Goal: Communication & Community: Answer question/provide support

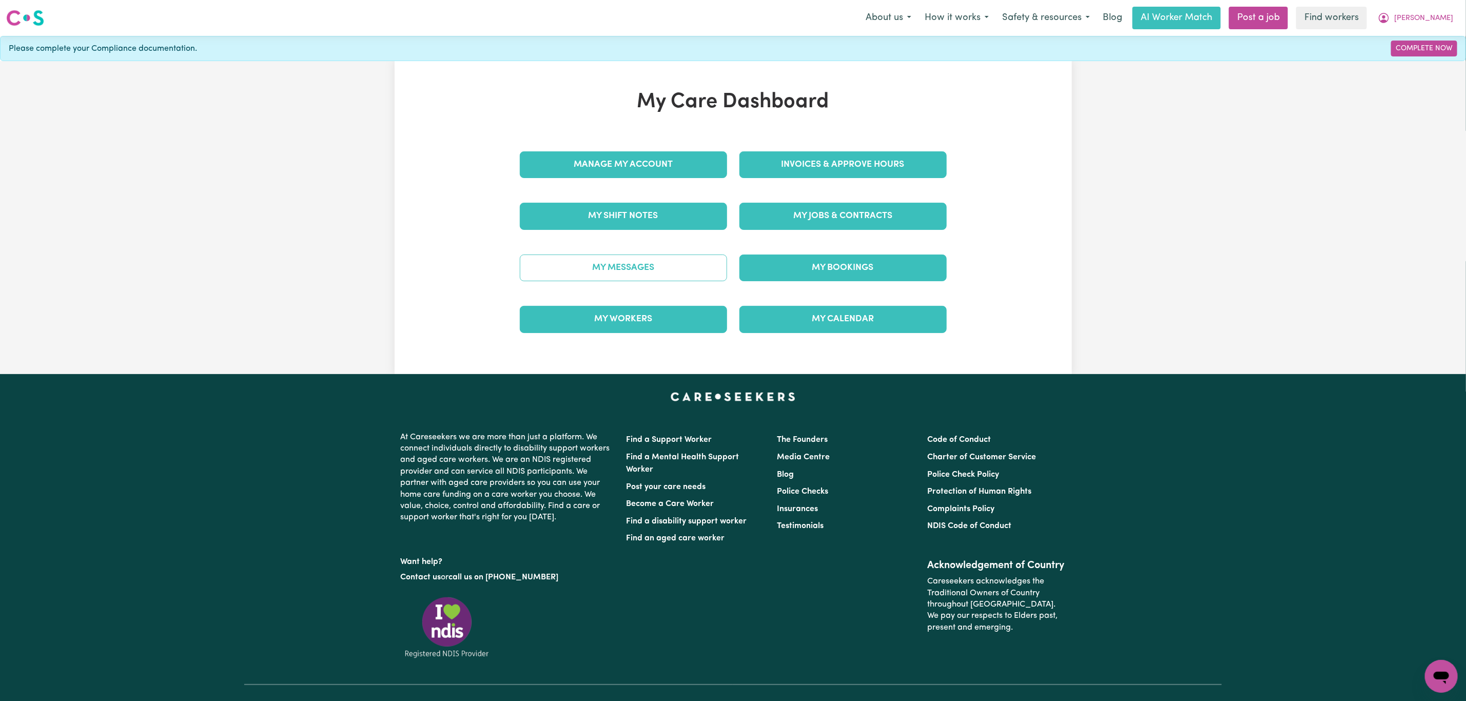
click at [672, 266] on link "My Messages" at bounding box center [623, 268] width 207 height 27
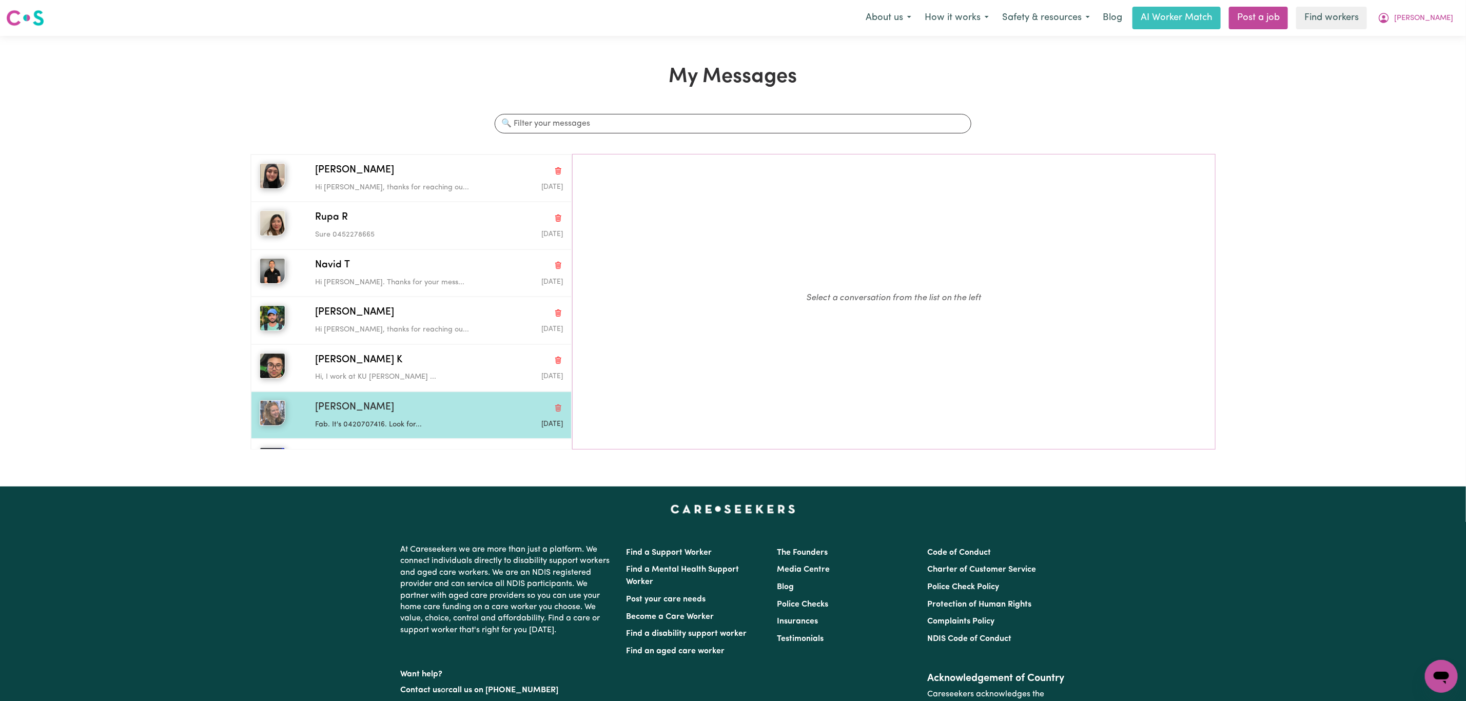
click at [395, 425] on p "Fab. It's 0420707416. Look for..." at bounding box center [397, 424] width 165 height 11
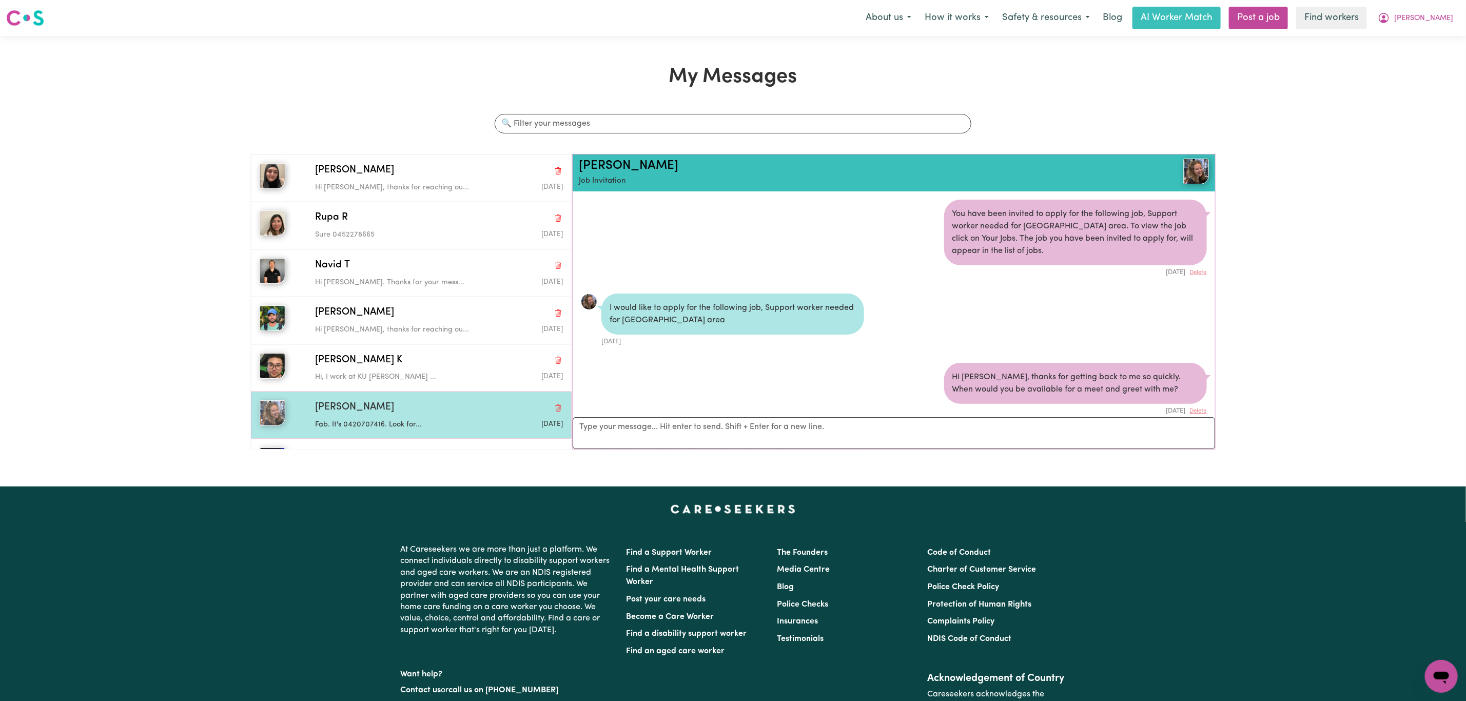
scroll to position [664, 0]
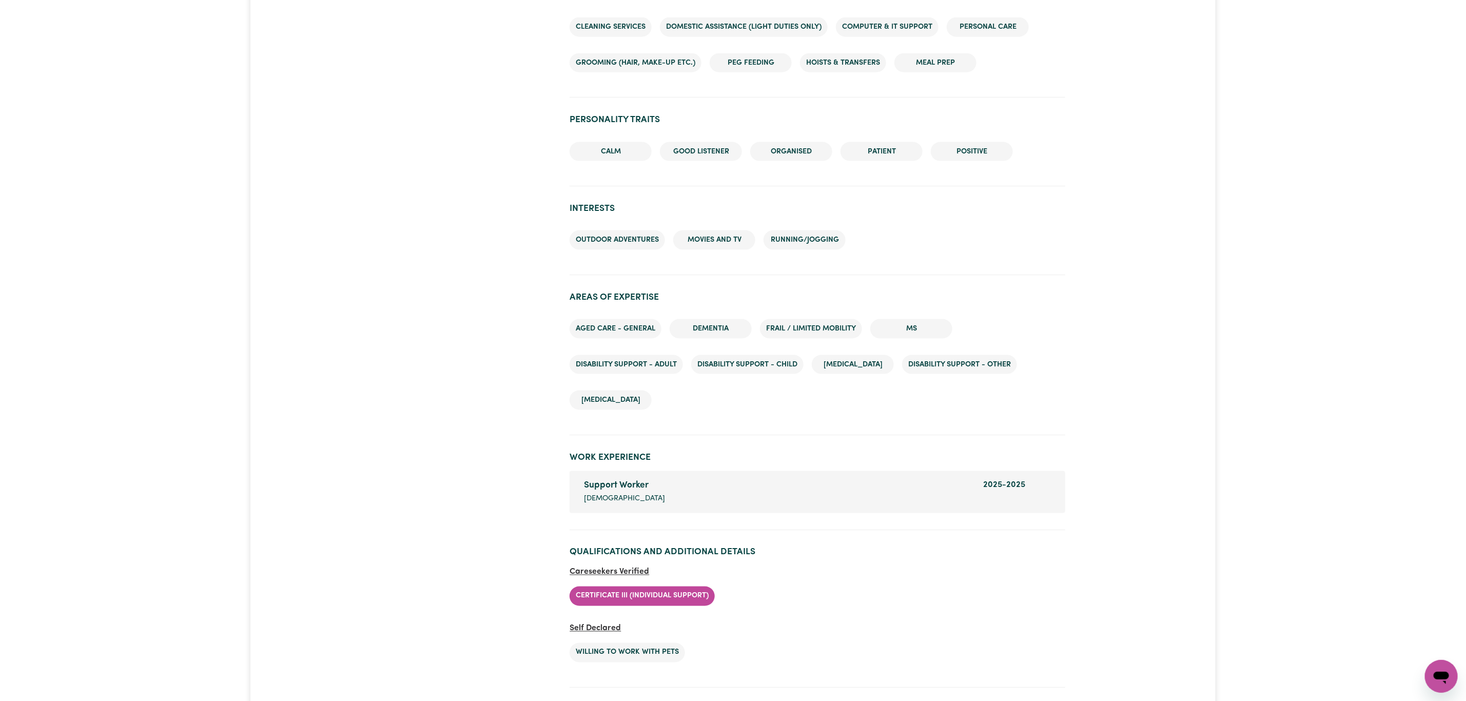
scroll to position [1155, 0]
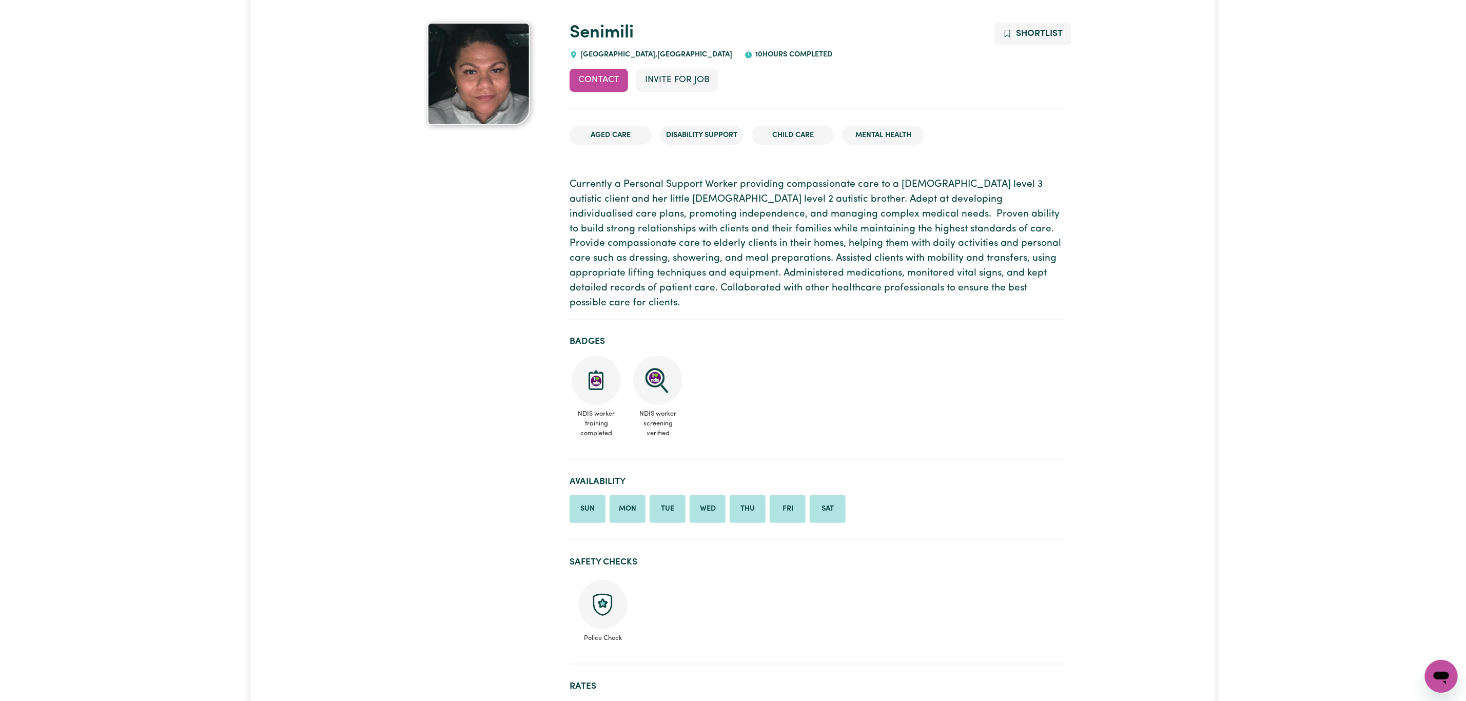
scroll to position [77, 0]
drag, startPoint x: 637, startPoint y: 57, endPoint x: 581, endPoint y: 55, distance: 56.5
click at [581, 55] on span "ST HELENS PARK , New South Wales" at bounding box center [655, 57] width 154 height 8
copy span "ST HELENS PARK"
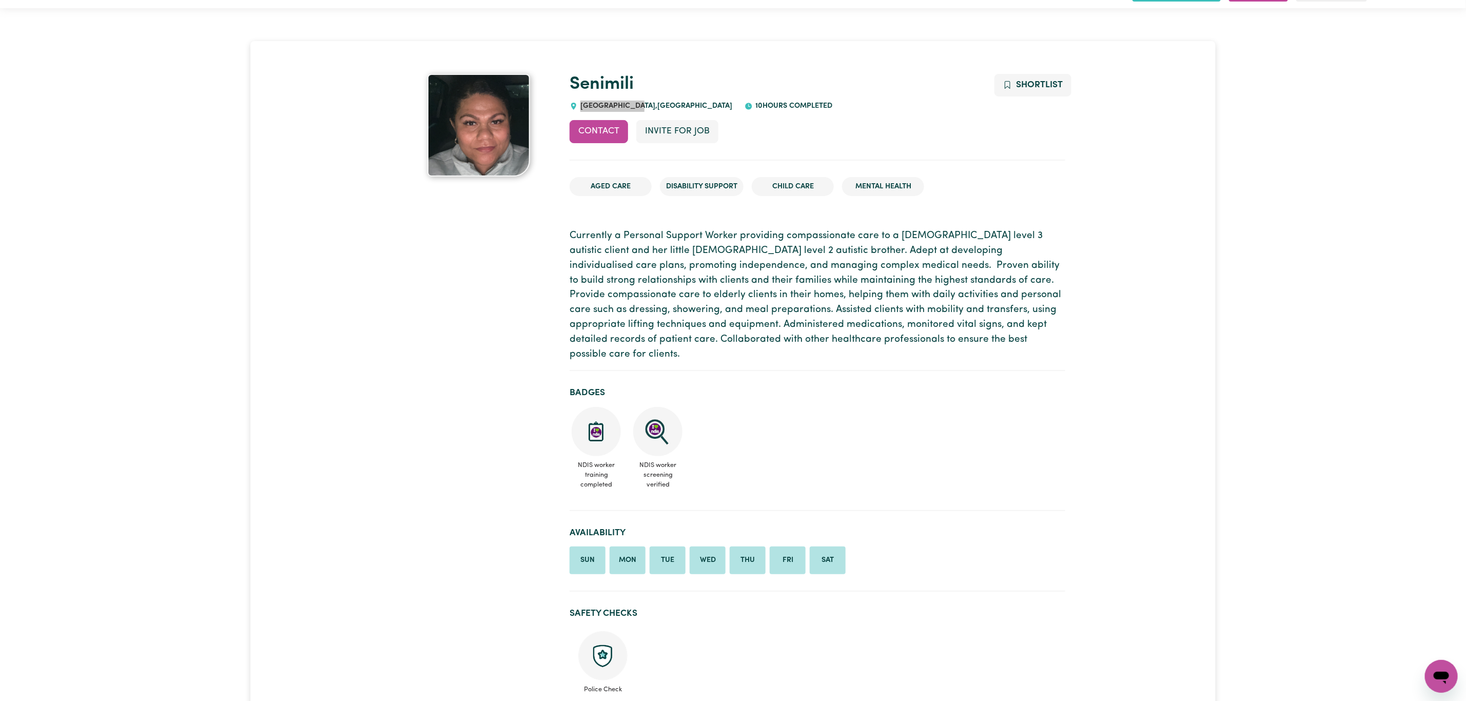
scroll to position [0, 0]
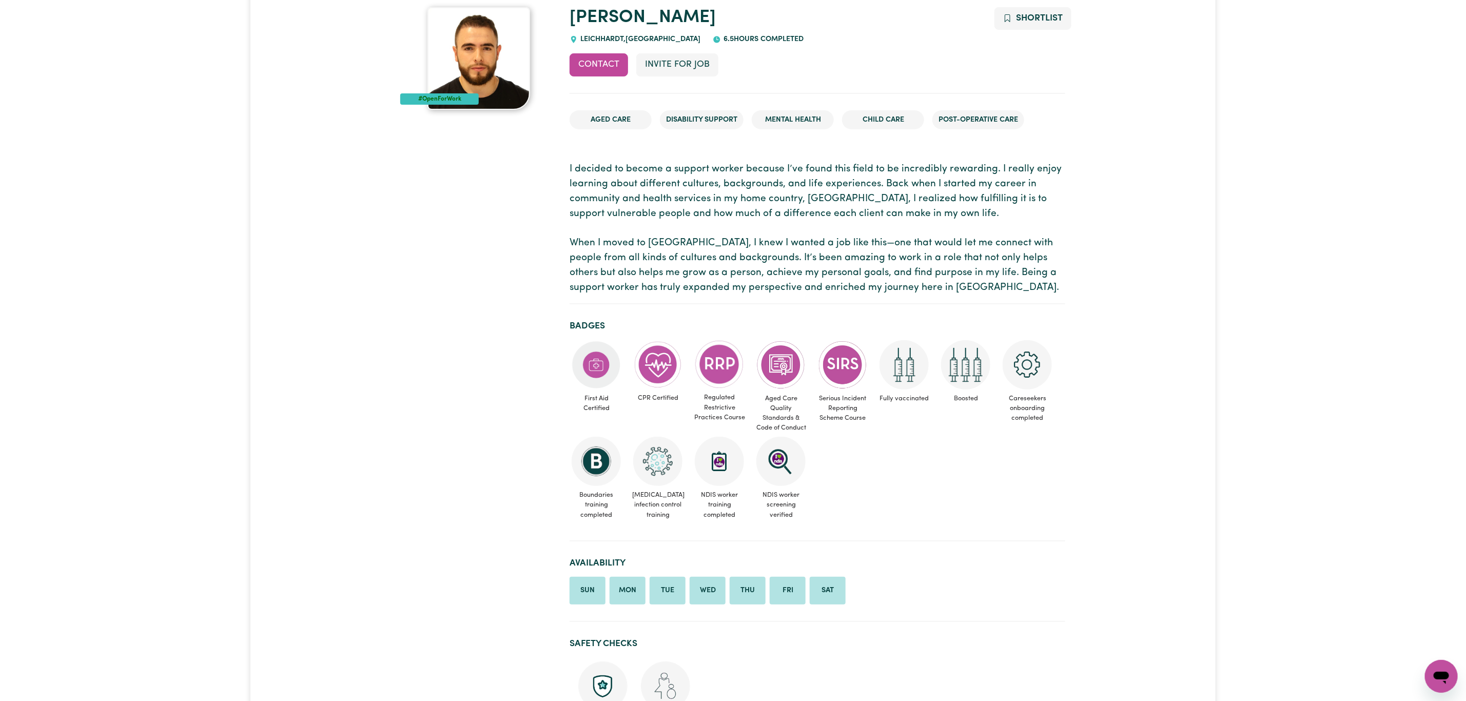
scroll to position [77, 0]
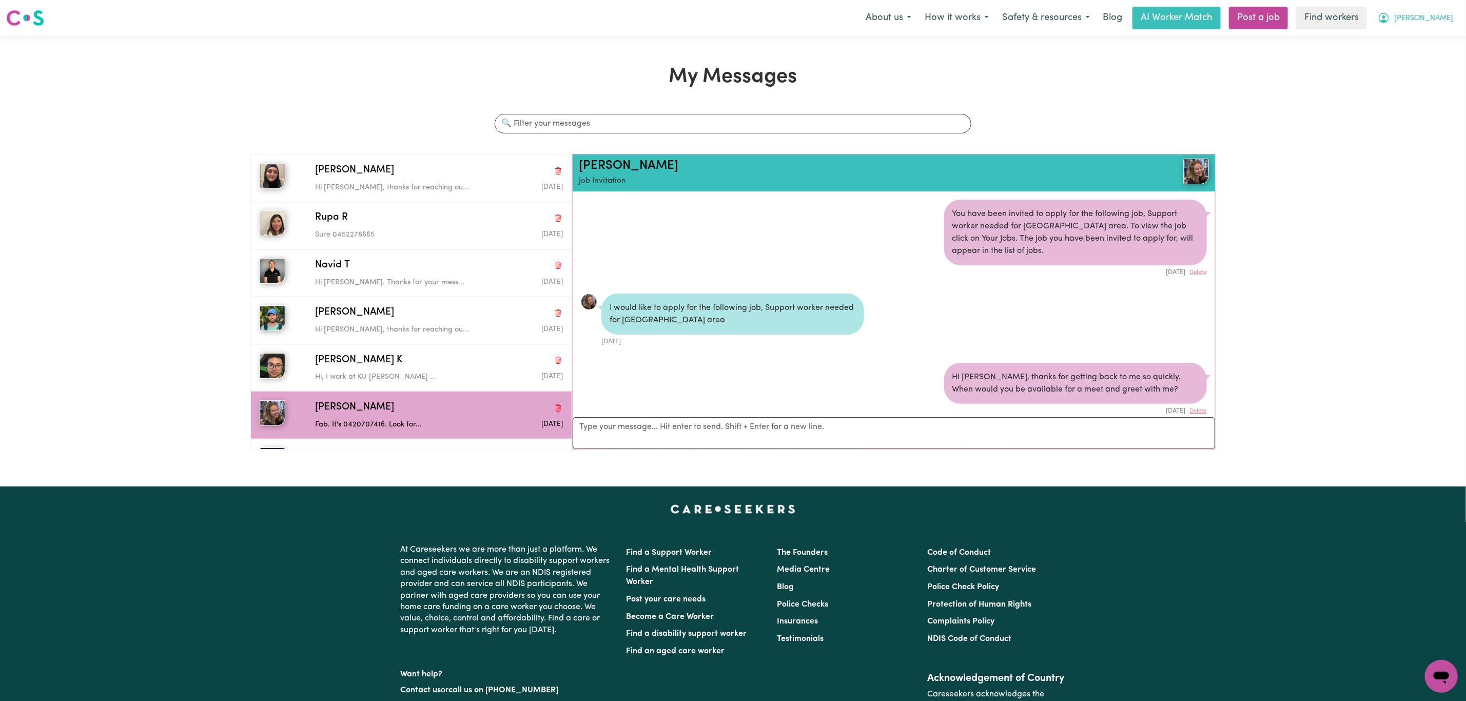
scroll to position [664, 0]
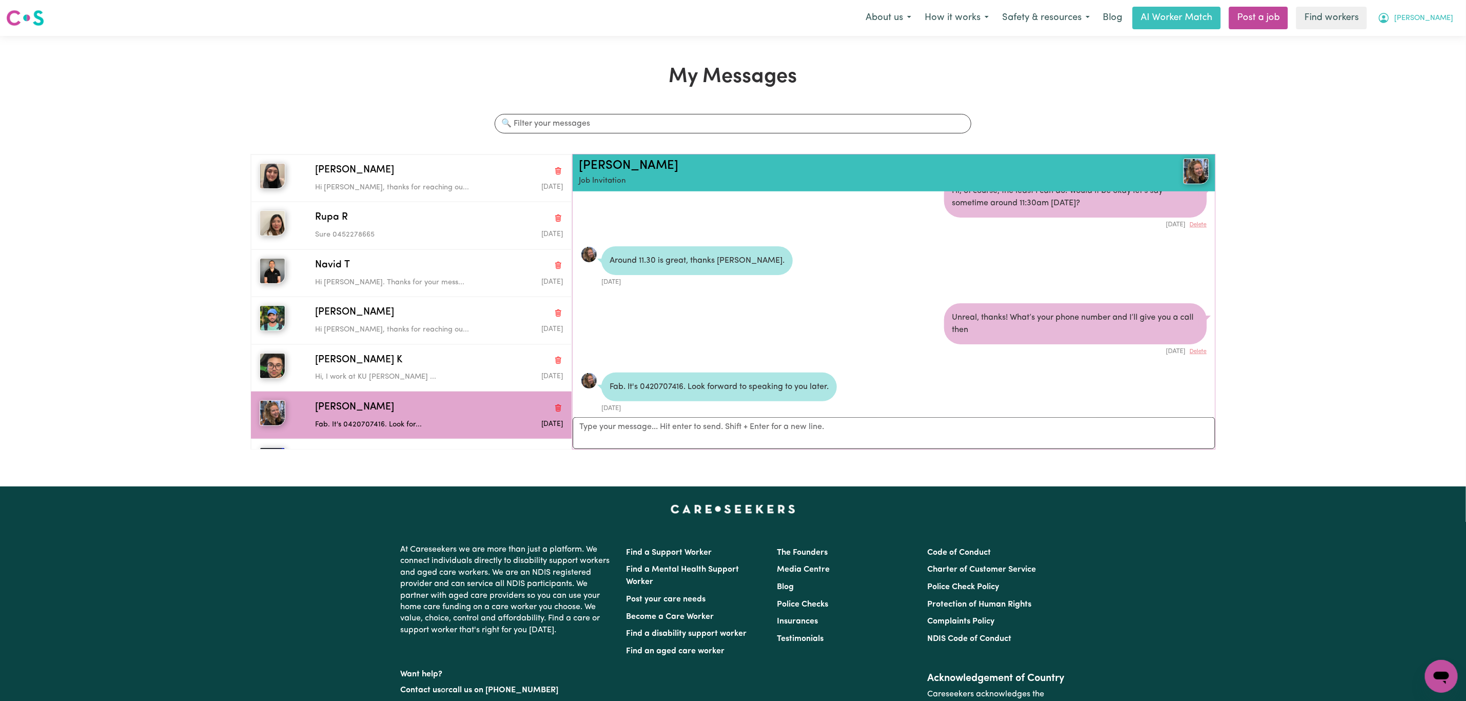
click at [1444, 25] on button "[PERSON_NAME]" at bounding box center [1415, 18] width 89 height 22
click at [1423, 64] on link "Logout" at bounding box center [1418, 59] width 81 height 20
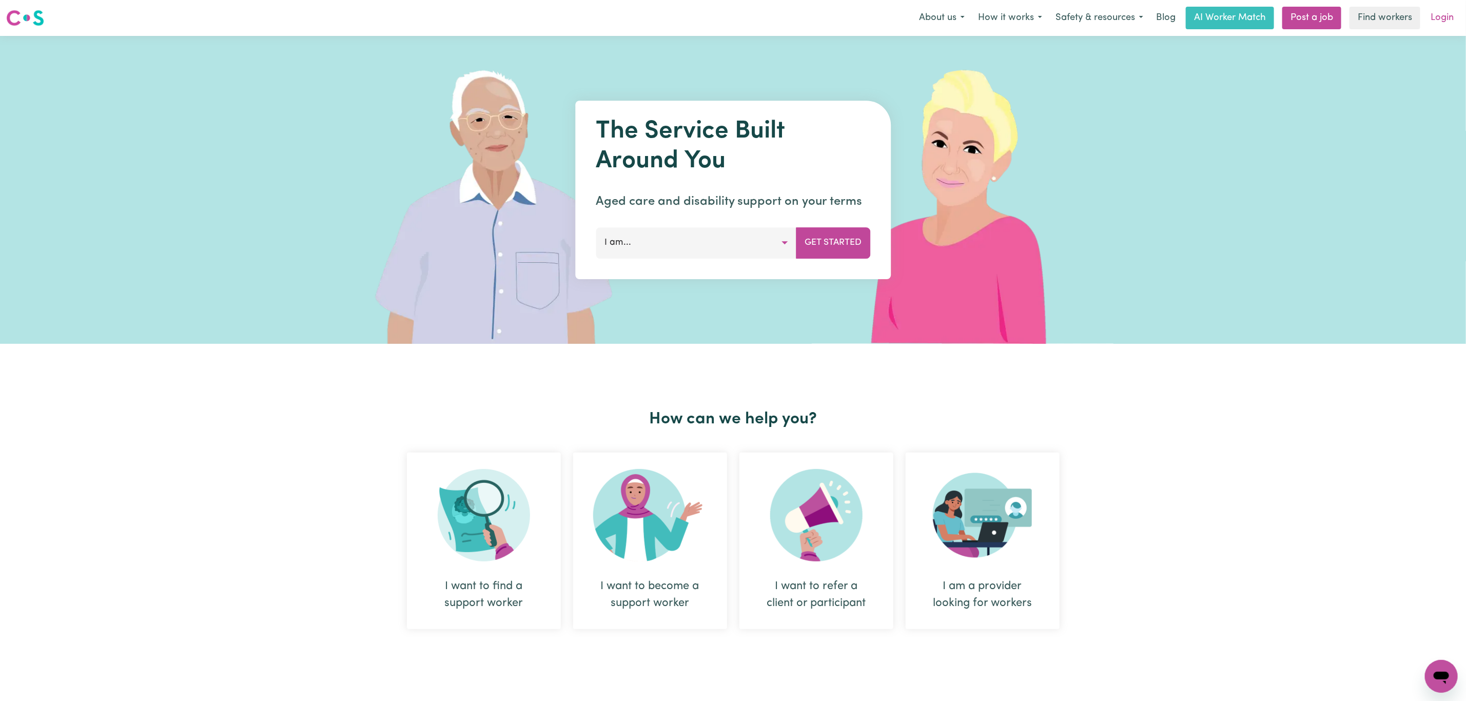
click at [1448, 21] on link "Login" at bounding box center [1442, 18] width 35 height 23
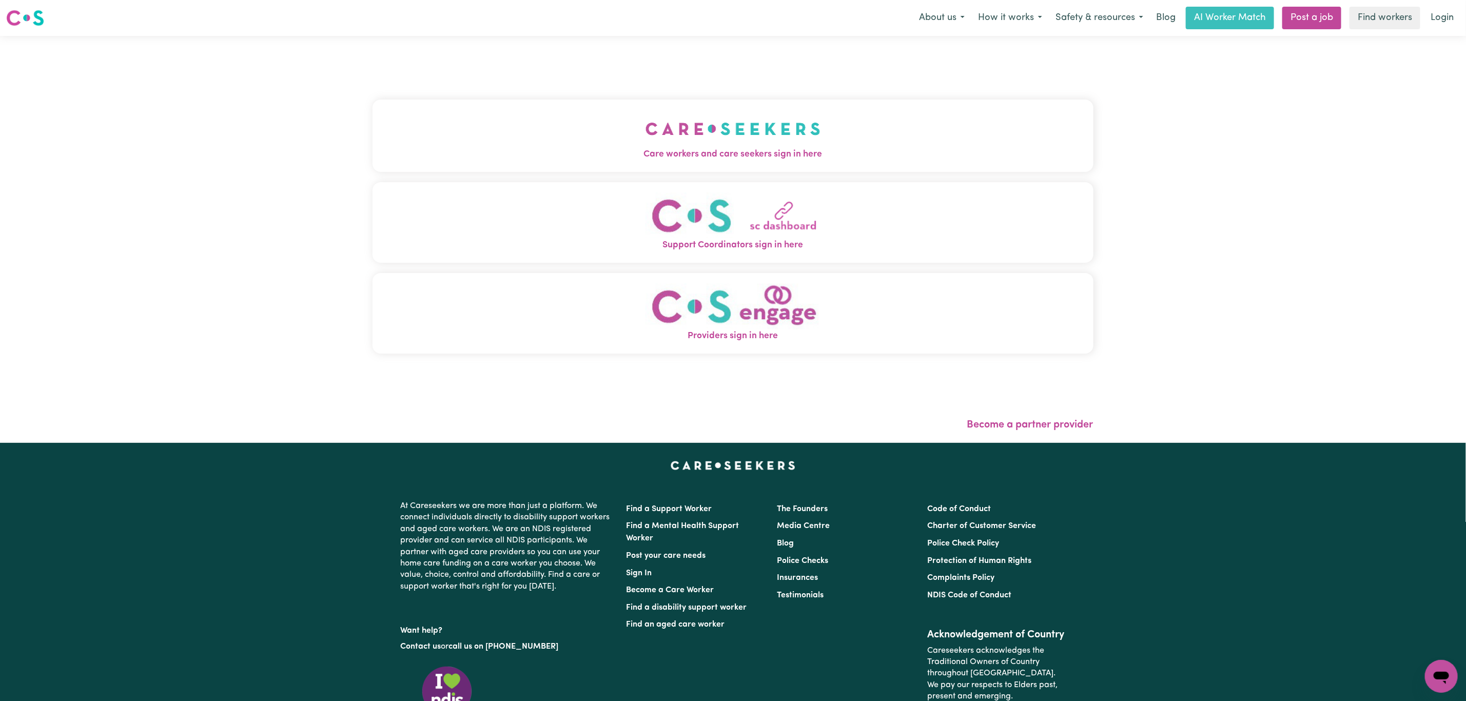
click at [670, 131] on button "Care workers and care seekers sign in here" at bounding box center [733, 136] width 721 height 72
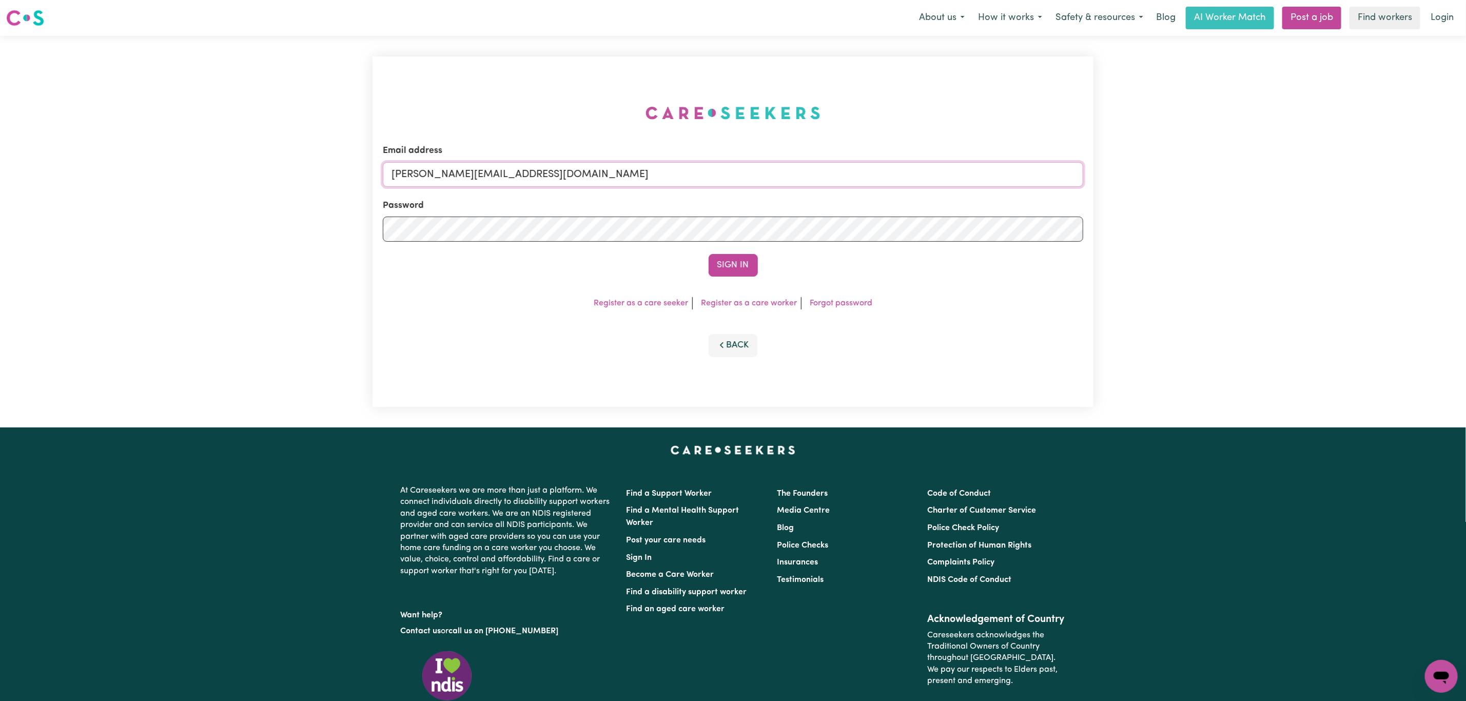
click at [599, 169] on input "[PERSON_NAME][EMAIL_ADDRESS][DOMAIN_NAME]" at bounding box center [733, 174] width 700 height 25
drag, startPoint x: 446, startPoint y: 174, endPoint x: 704, endPoint y: 185, distance: 257.8
click at [704, 185] on input "[EMAIL_ADDRESS][PERSON_NAME][DOMAIN_NAME]" at bounding box center [733, 174] width 700 height 25
type input "[EMAIL_ADDRESS][DOMAIN_NAME]"
click at [745, 259] on button "Sign In" at bounding box center [733, 265] width 49 height 23
